Goal: Task Accomplishment & Management: Manage account settings

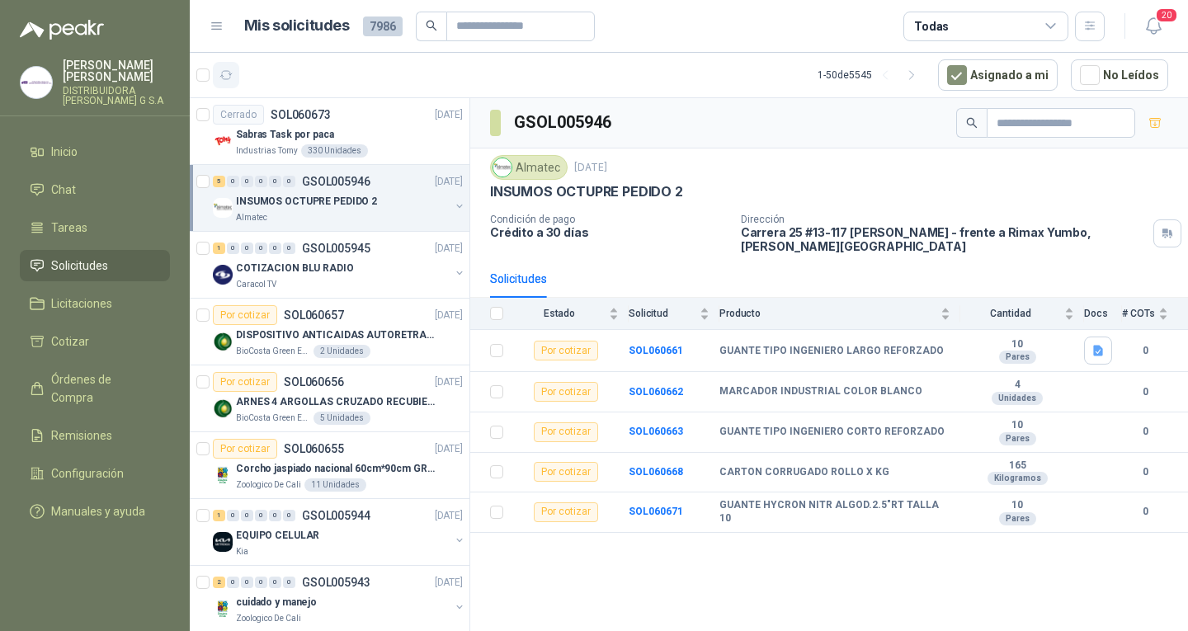
click at [229, 73] on icon "button" at bounding box center [226, 75] width 14 height 14
click at [220, 87] on button "button" at bounding box center [226, 75] width 26 height 26
click at [219, 66] on button "button" at bounding box center [226, 75] width 26 height 26
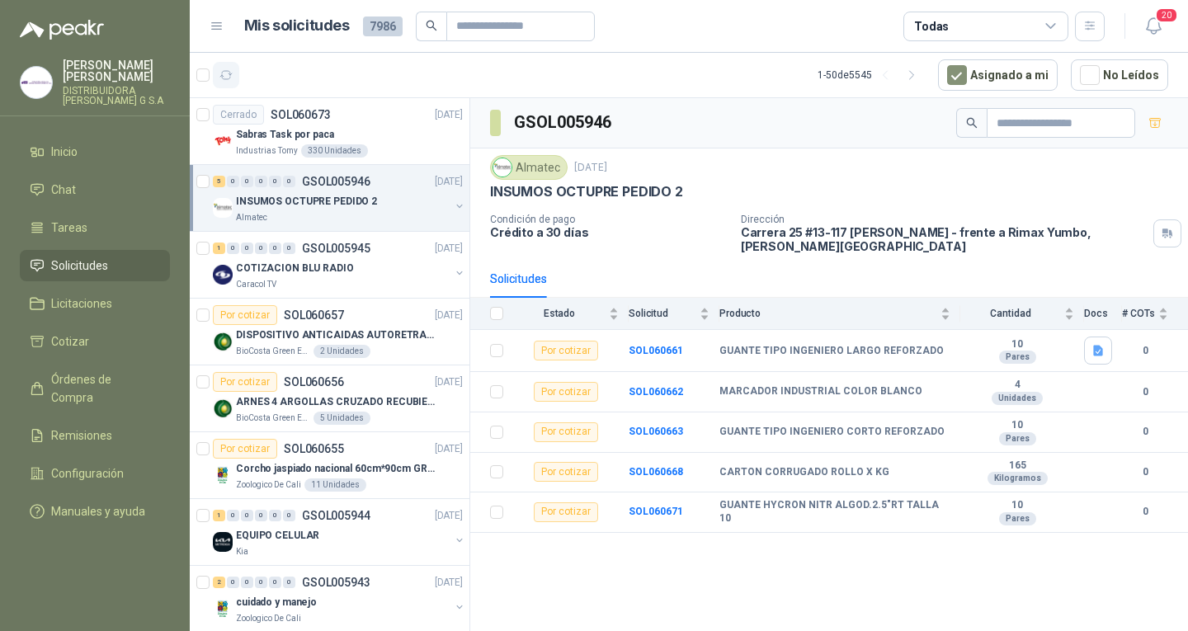
click at [222, 87] on button "button" at bounding box center [226, 75] width 26 height 26
click at [225, 83] on button "button" at bounding box center [226, 75] width 26 height 26
click at [234, 78] on button "button" at bounding box center [226, 75] width 26 height 26
click at [360, 138] on div "Sabras Task por paca" at bounding box center [349, 135] width 227 height 20
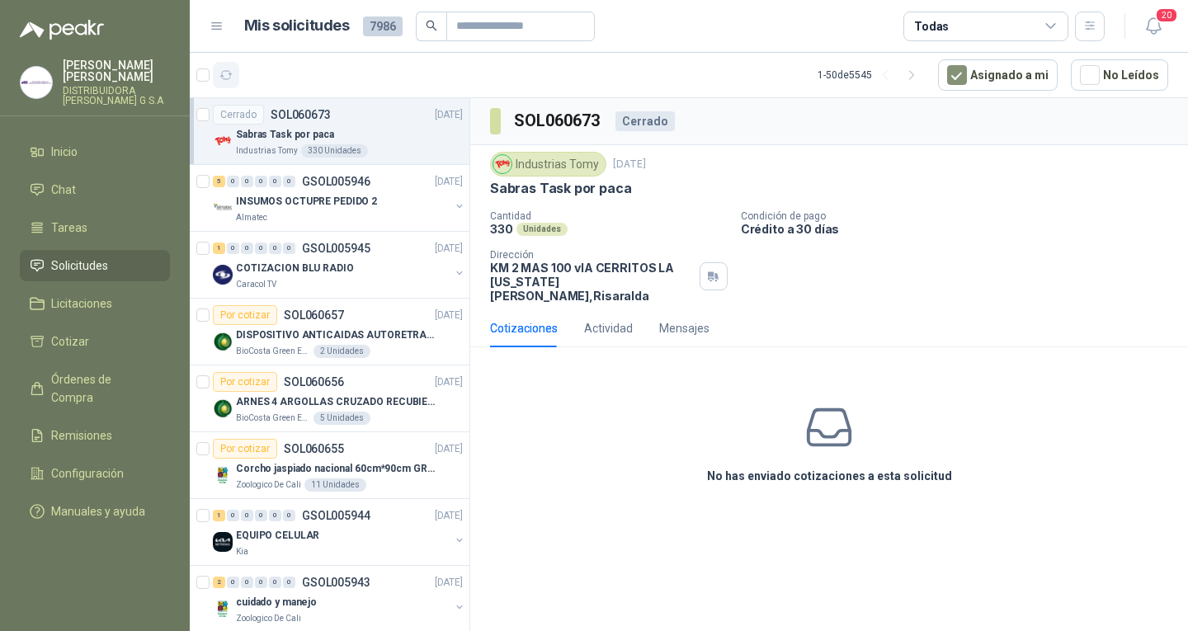
click at [235, 73] on button "button" at bounding box center [226, 75] width 26 height 26
click at [125, 257] on li "Solicitudes" at bounding box center [95, 266] width 130 height 18
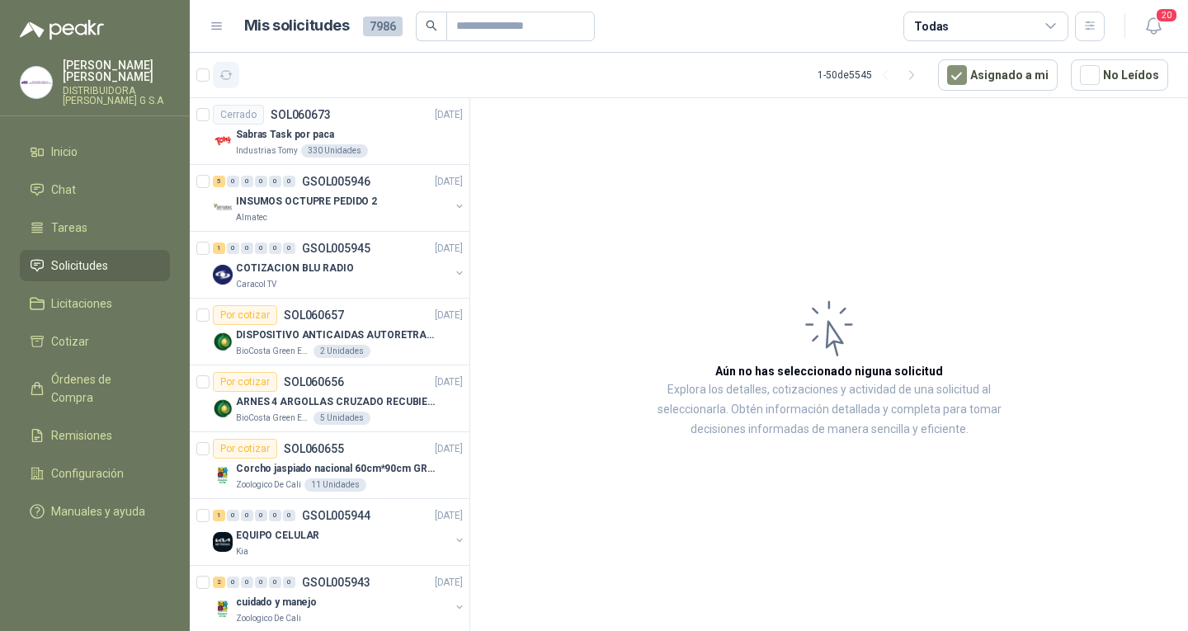
click at [232, 67] on button "button" at bounding box center [226, 75] width 26 height 26
click at [370, 180] on div "5 0 0 0 0 0 GSOL005946 [DATE]" at bounding box center [339, 182] width 253 height 20
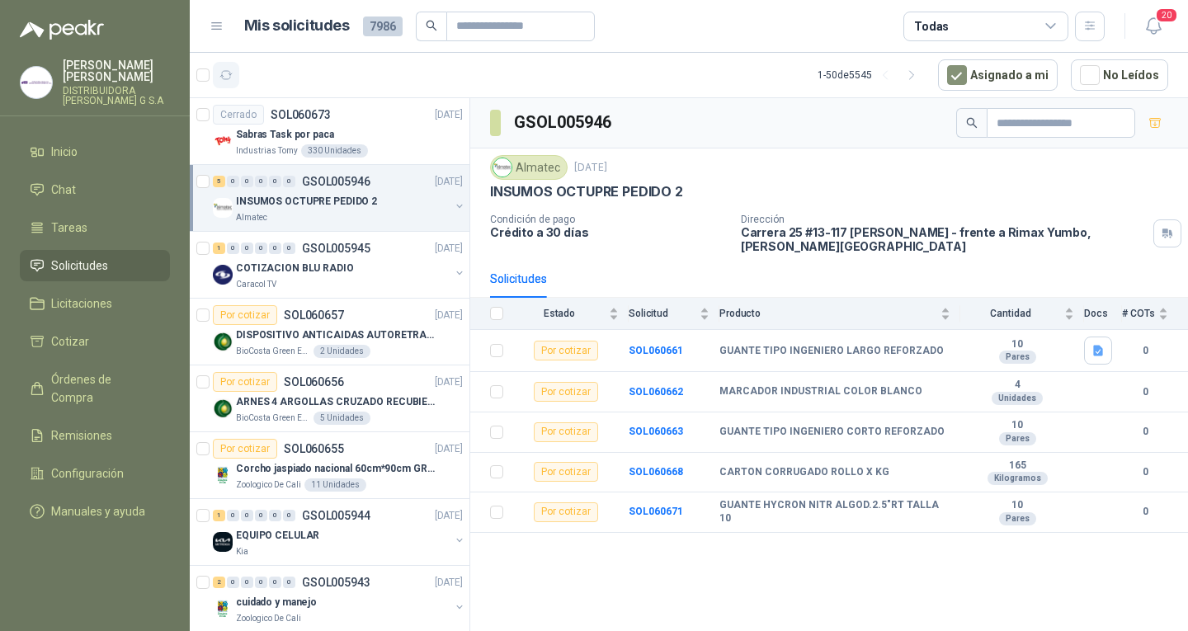
click at [229, 80] on icon "button" at bounding box center [226, 75] width 14 height 14
click at [232, 71] on icon "button" at bounding box center [226, 75] width 14 height 14
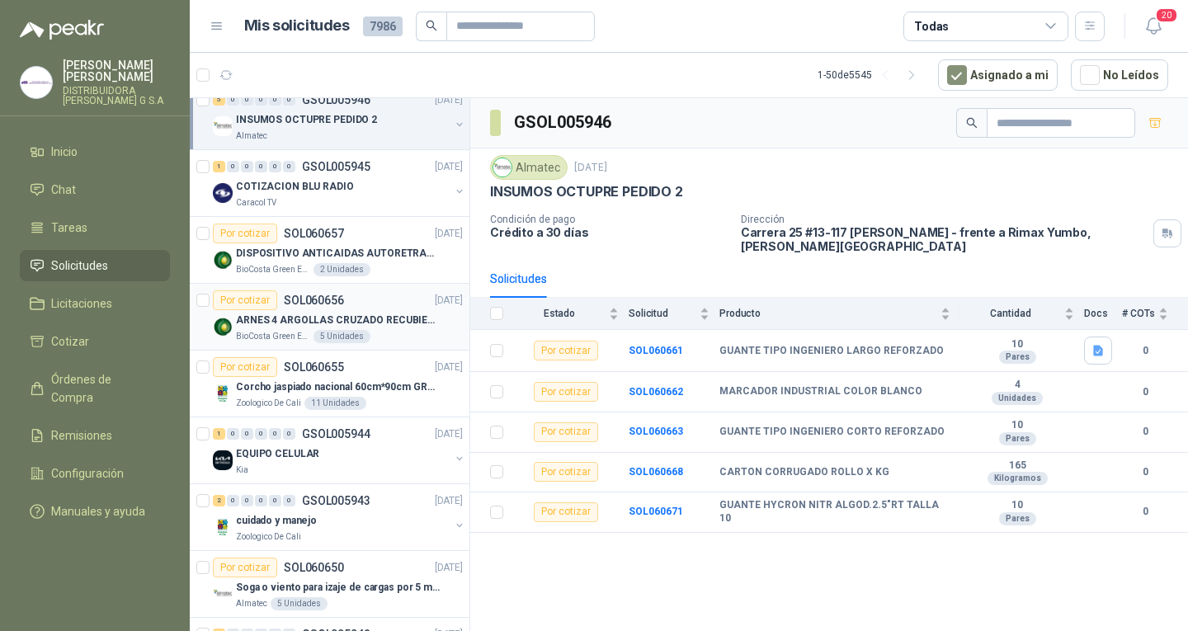
scroll to position [82, 0]
click at [348, 495] on p "GSOL005943" at bounding box center [336, 500] width 68 height 12
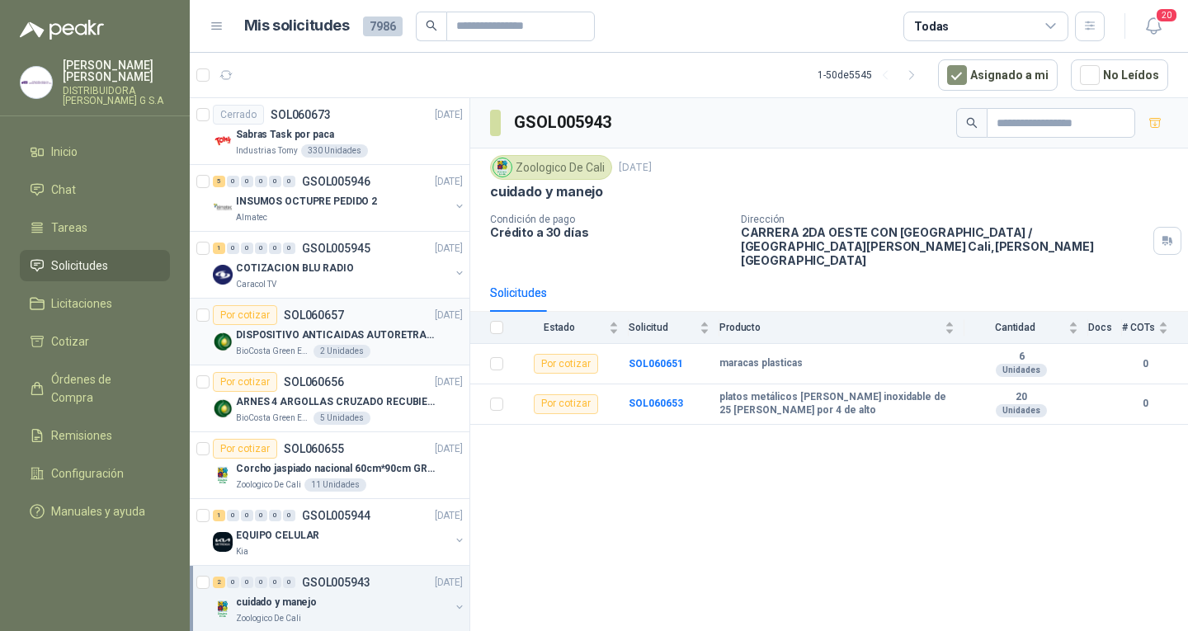
click at [351, 323] on div "Por cotizar SOL060657 [DATE]" at bounding box center [338, 315] width 250 height 20
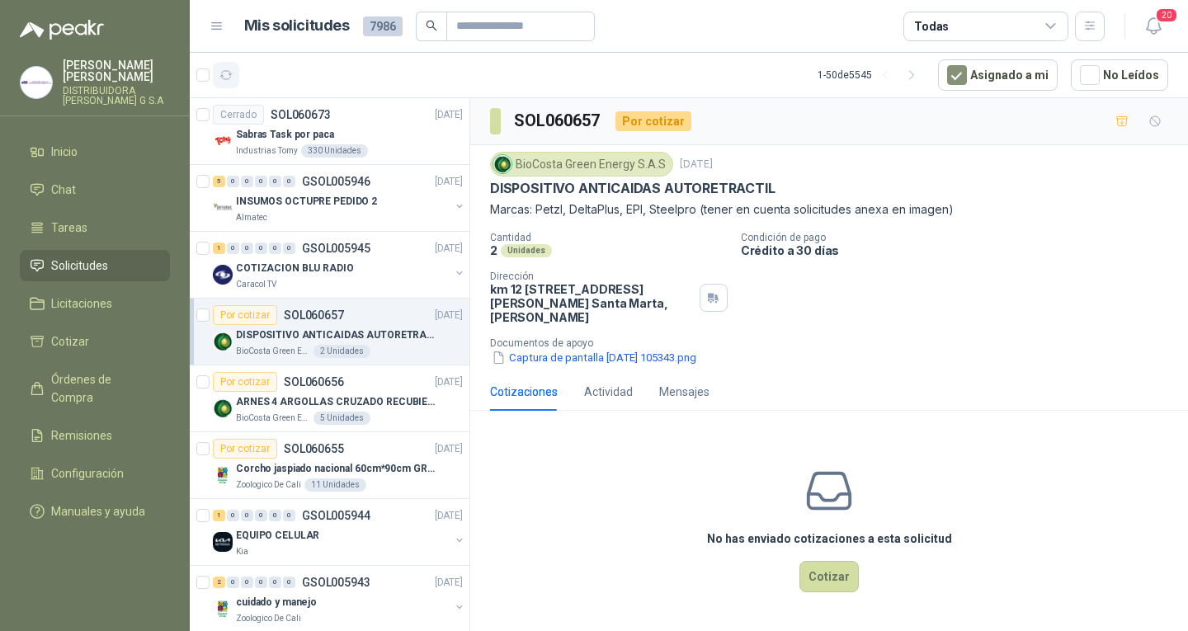
click at [222, 75] on icon "button" at bounding box center [226, 75] width 12 height 8
click at [233, 76] on button "button" at bounding box center [226, 75] width 26 height 26
click at [228, 76] on icon "button" at bounding box center [226, 75] width 14 height 14
click at [222, 85] on button "button" at bounding box center [226, 75] width 26 height 26
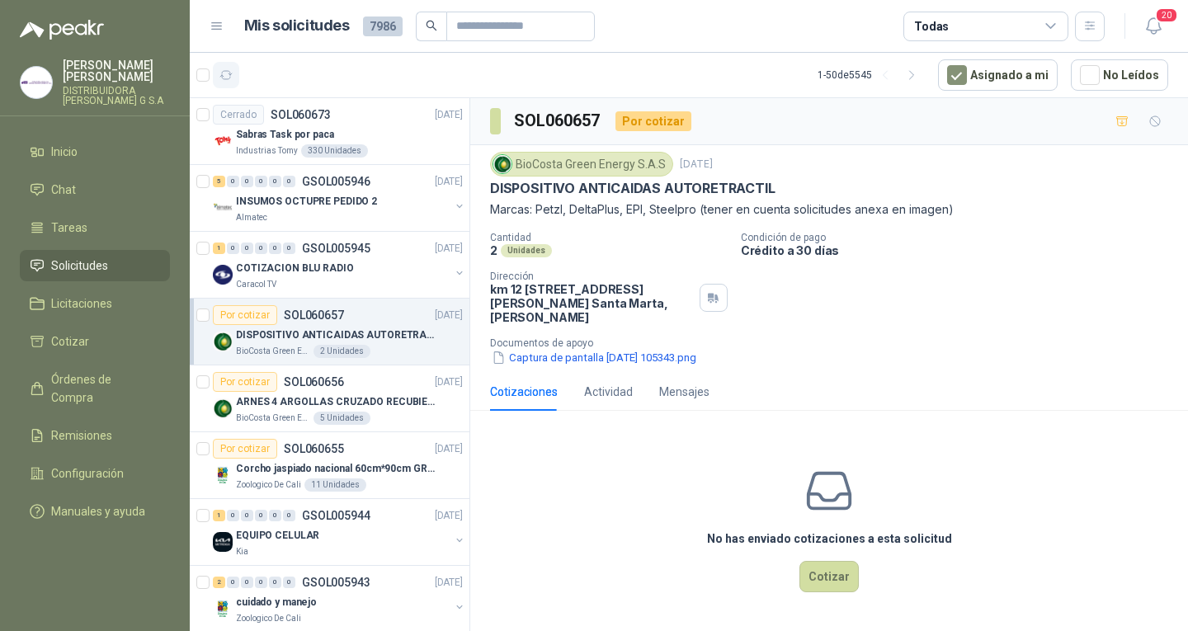
click at [225, 76] on icon "button" at bounding box center [226, 75] width 14 height 14
click at [226, 81] on icon "button" at bounding box center [226, 75] width 14 height 14
click at [225, 73] on icon "button" at bounding box center [226, 75] width 14 height 14
click at [227, 68] on icon "button" at bounding box center [226, 75] width 14 height 14
click at [234, 74] on button "button" at bounding box center [226, 75] width 26 height 26
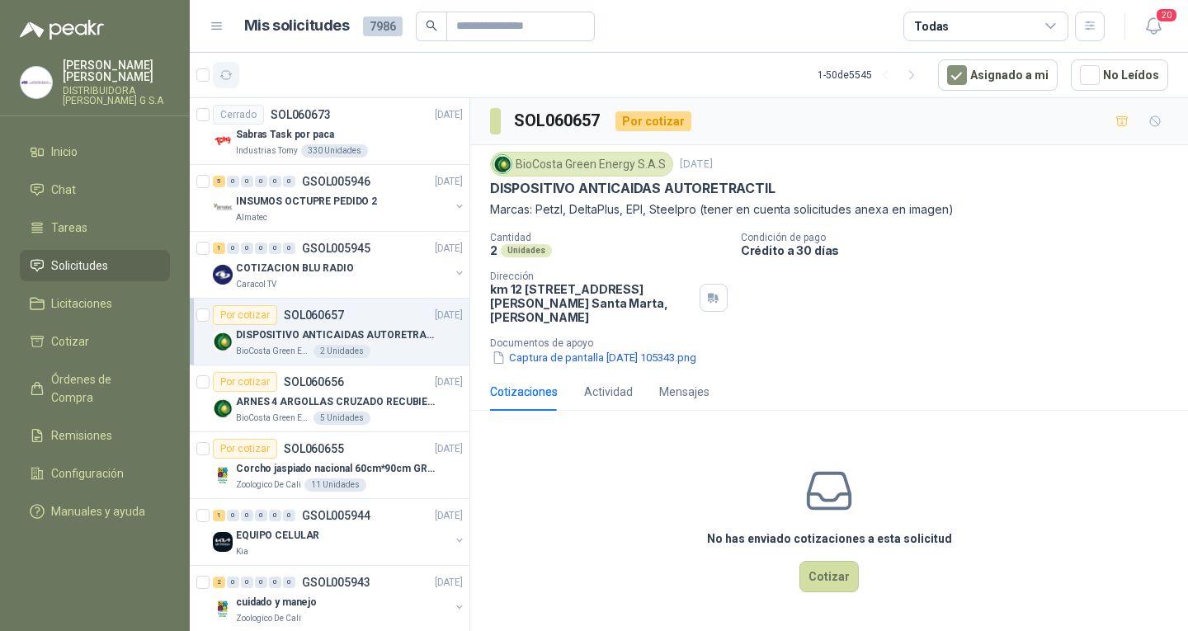
click at [228, 73] on icon "button" at bounding box center [226, 75] width 14 height 14
click at [223, 87] on button "button" at bounding box center [226, 75] width 26 height 26
click at [219, 79] on icon "button" at bounding box center [226, 75] width 14 height 14
click at [227, 76] on icon "button" at bounding box center [226, 75] width 14 height 14
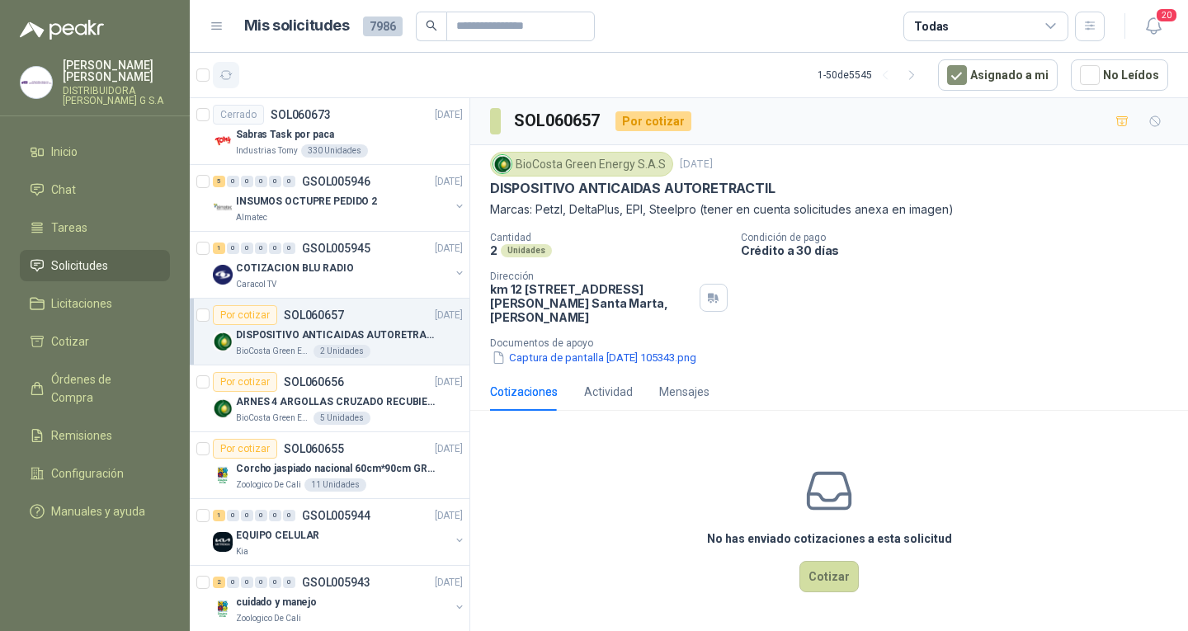
click at [227, 76] on icon "button" at bounding box center [226, 75] width 14 height 14
click at [231, 69] on icon "button" at bounding box center [226, 75] width 14 height 14
click at [216, 85] on button "button" at bounding box center [226, 75] width 26 height 26
click at [222, 73] on icon "button" at bounding box center [226, 75] width 12 height 8
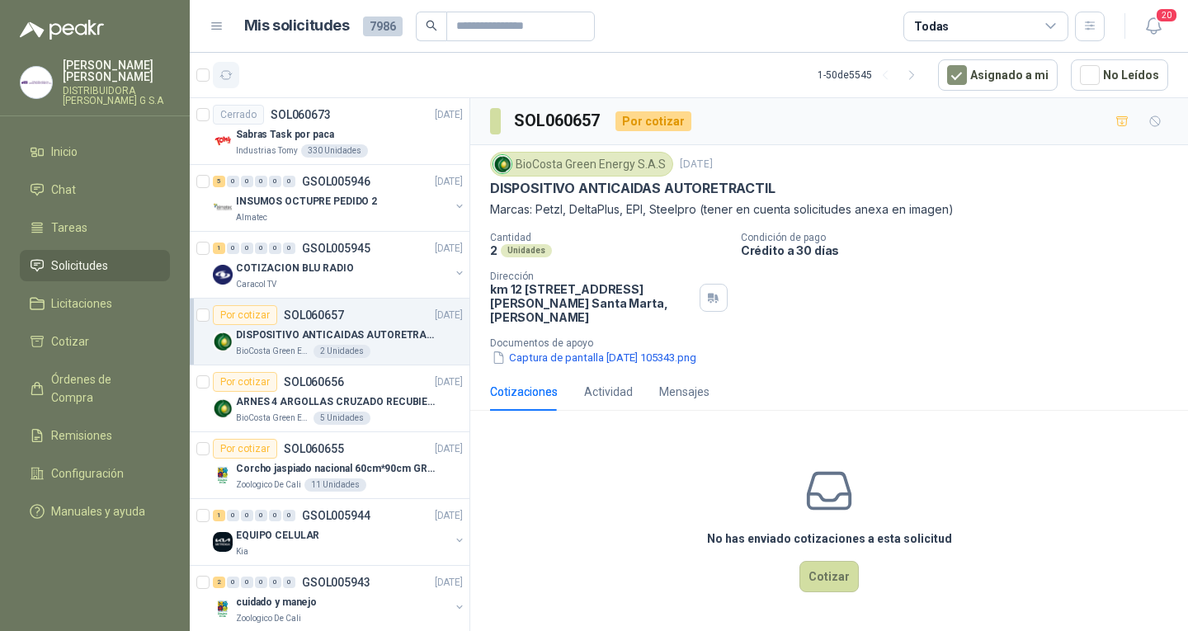
click at [237, 78] on button "button" at bounding box center [226, 75] width 26 height 26
click at [235, 72] on button "button" at bounding box center [226, 75] width 26 height 26
click at [224, 66] on button "button" at bounding box center [226, 75] width 26 height 26
click at [231, 76] on icon "button" at bounding box center [226, 75] width 14 height 14
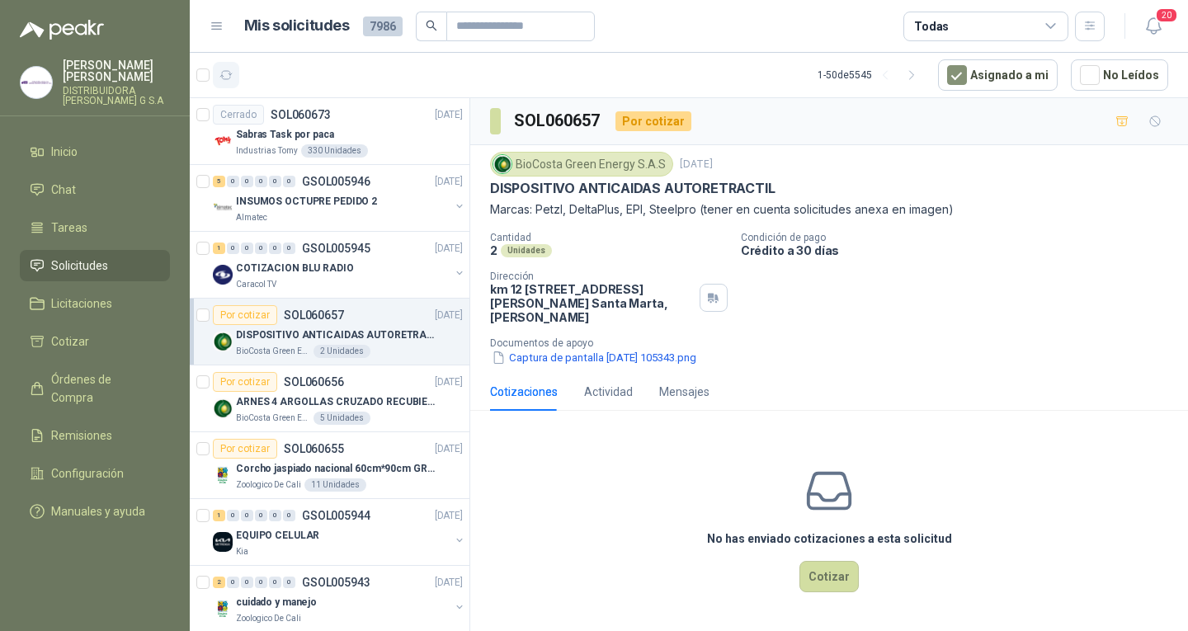
click at [231, 76] on icon "button" at bounding box center [226, 75] width 14 height 14
click at [229, 84] on button "button" at bounding box center [226, 75] width 26 height 26
click at [230, 64] on button "button" at bounding box center [226, 75] width 26 height 26
click at [606, 536] on div "No has enviado cotizaciones a esta solicitud Cotizar" at bounding box center [829, 529] width 718 height 210
click at [549, 498] on div "No has enviado cotizaciones a esta solicitud Cotizar" at bounding box center [829, 529] width 718 height 210
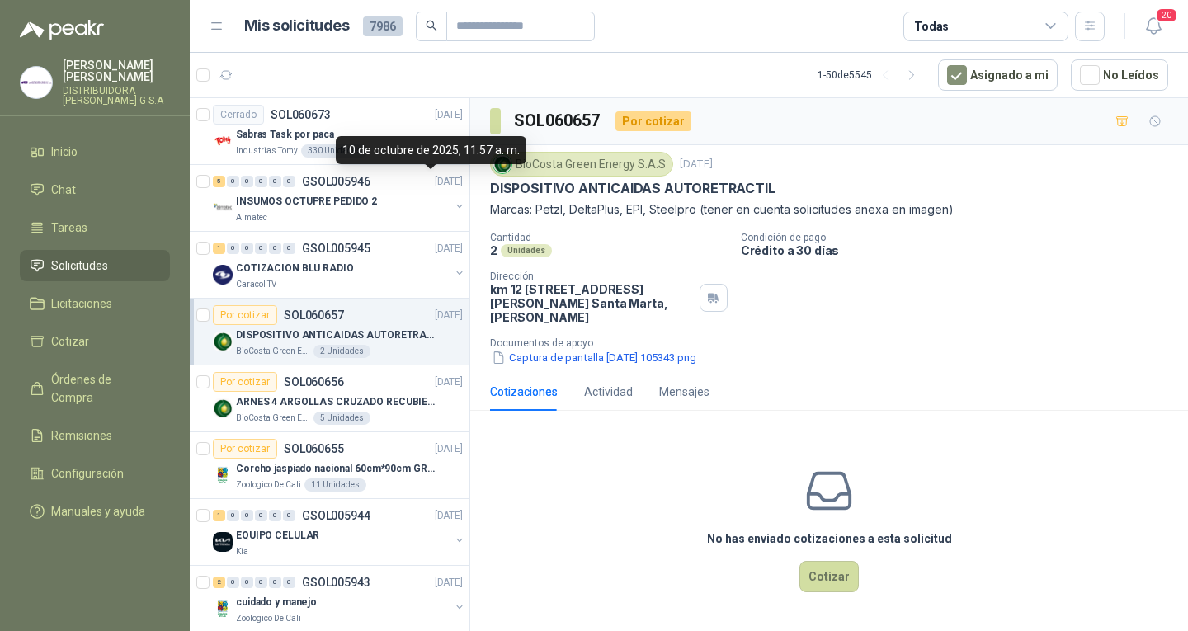
click at [610, 488] on div "No has enviado cotizaciones a esta solicitud Cotizar" at bounding box center [829, 529] width 718 height 210
click at [574, 577] on div "No has enviado cotizaciones a esta solicitud Cotizar" at bounding box center [829, 529] width 718 height 210
click at [598, 488] on div "No has enviado cotizaciones a esta solicitud Cotizar" at bounding box center [829, 529] width 718 height 210
click at [435, 120] on p "[DATE]" at bounding box center [449, 115] width 28 height 16
